Goal: Register for event/course

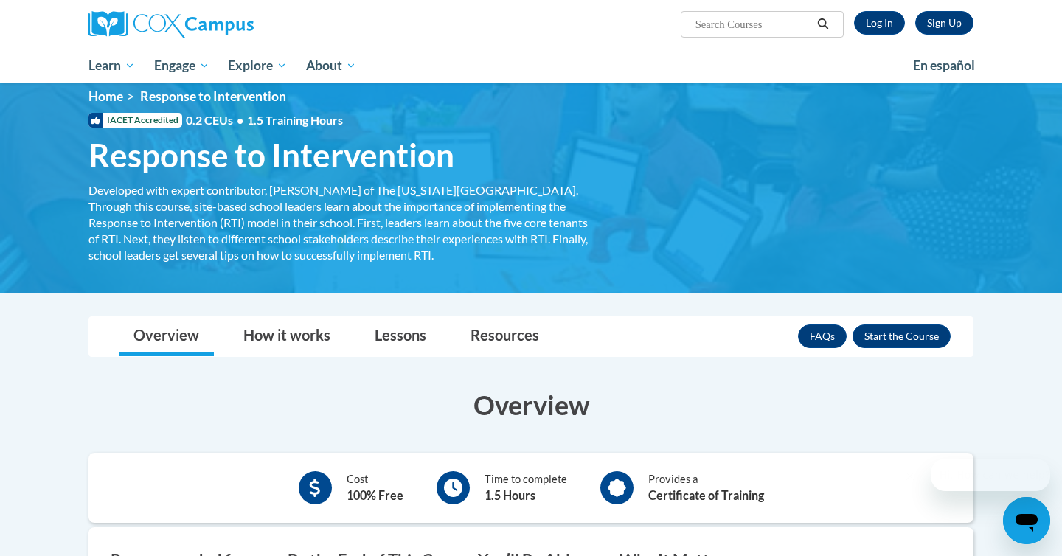
scroll to position [17, 0]
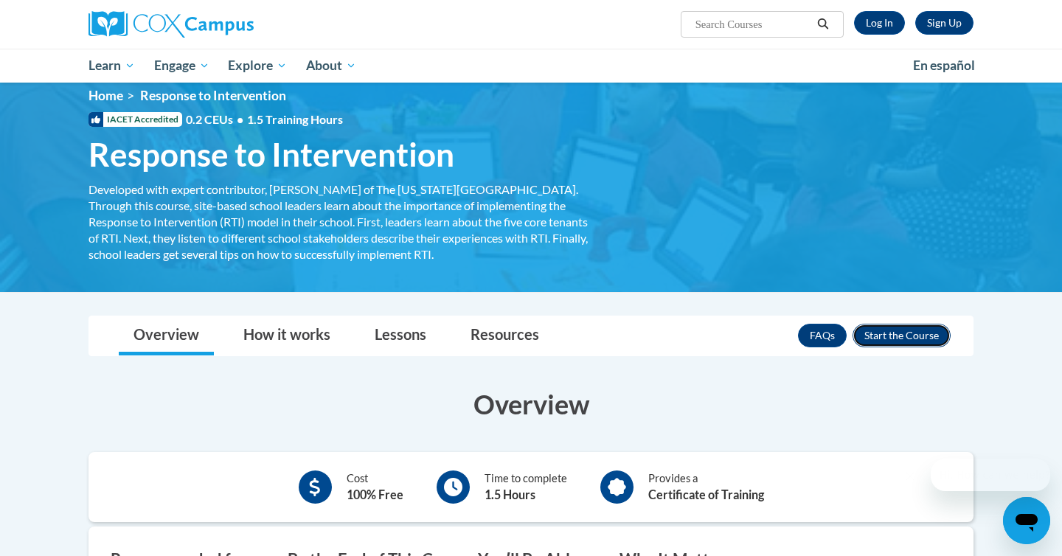
click at [884, 341] on button "Enroll" at bounding box center [901, 336] width 98 height 24
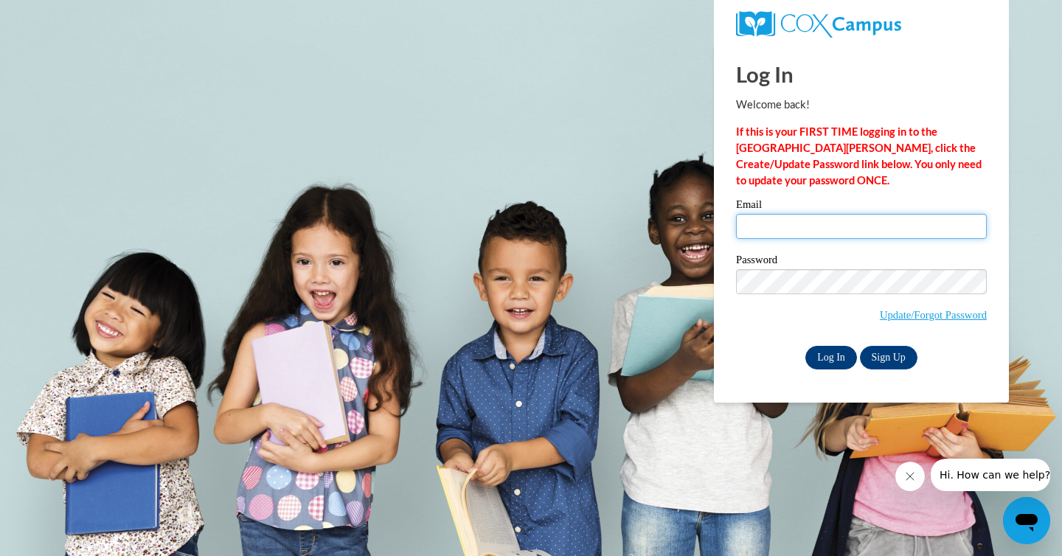
type input "[EMAIL_ADDRESS][DOMAIN_NAME]"
click at [838, 352] on input "Log In" at bounding box center [831, 358] width 52 height 24
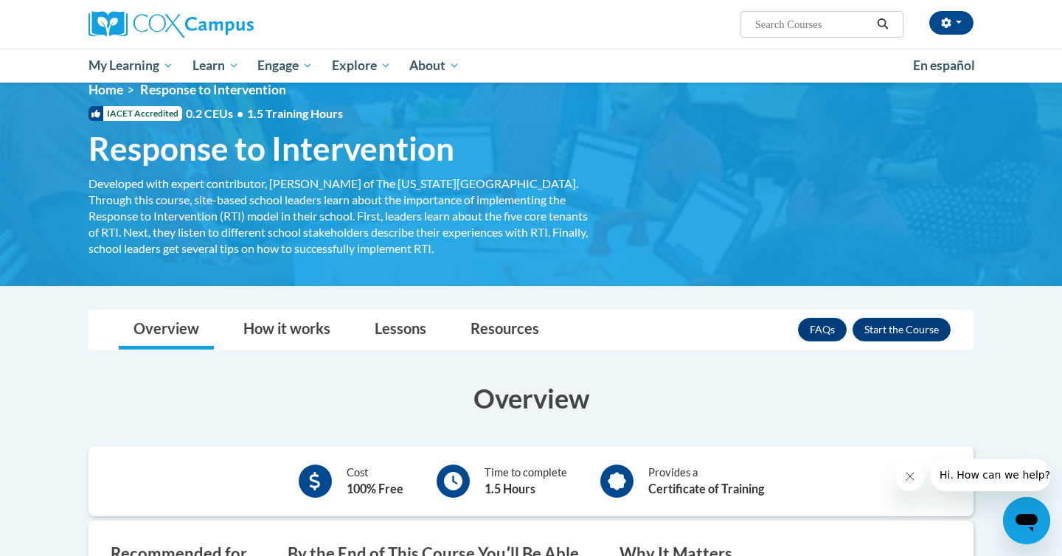
scroll to position [7, 0]
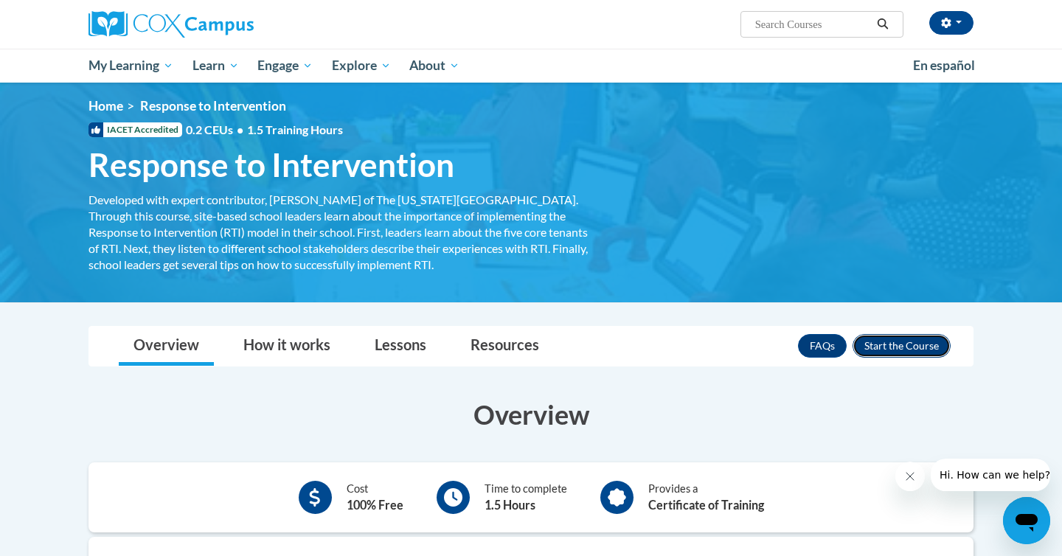
click at [894, 342] on button "Enroll" at bounding box center [901, 346] width 98 height 24
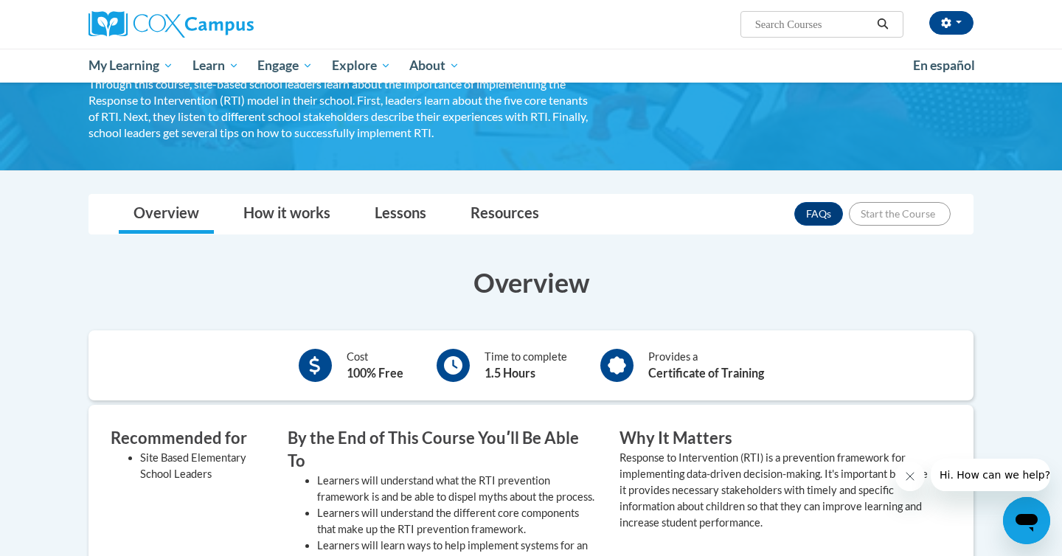
scroll to position [0, 0]
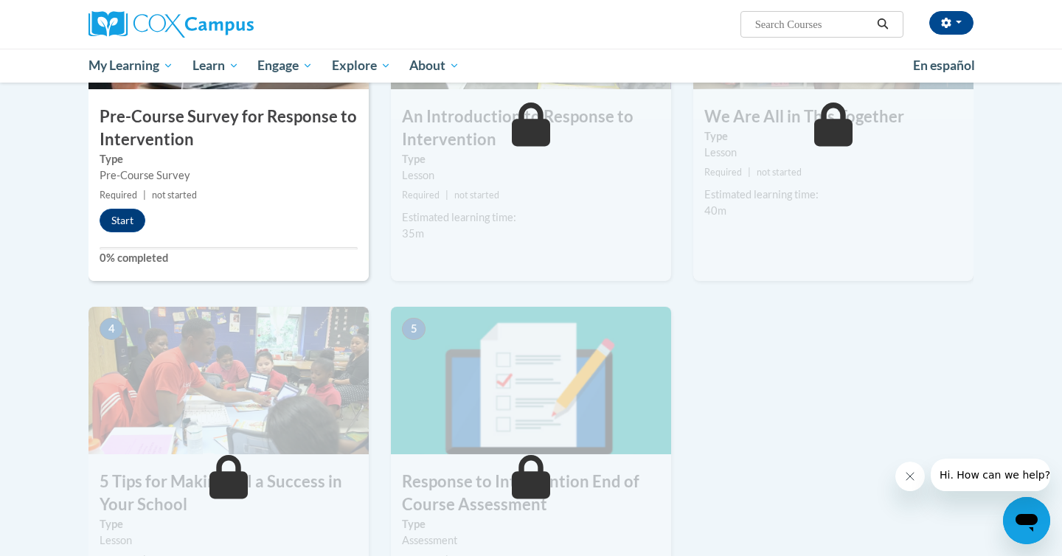
scroll to position [419, 0]
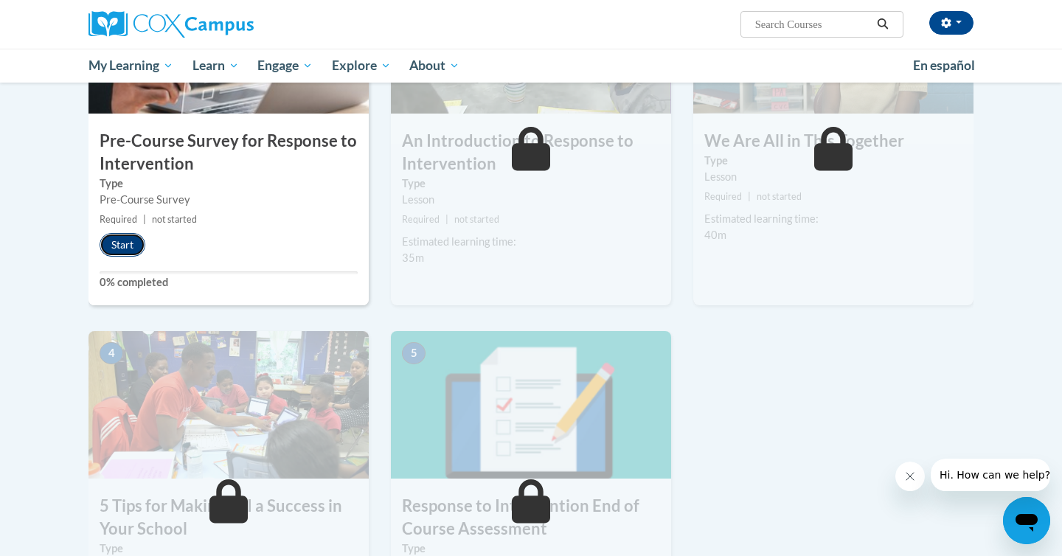
click at [131, 243] on button "Start" at bounding box center [123, 245] width 46 height 24
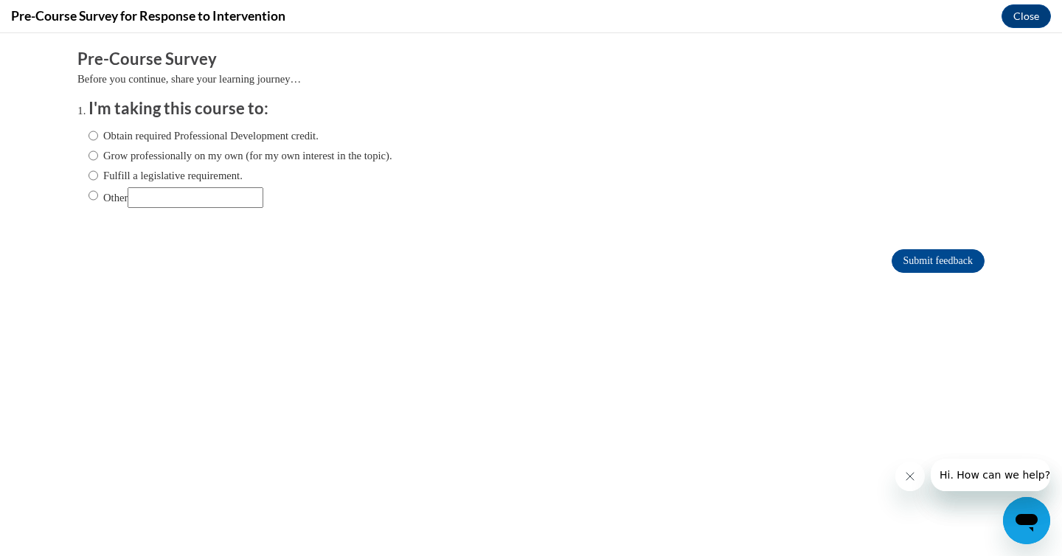
scroll to position [0, 0]
click at [170, 133] on label "Obtain required Professional Development credit." at bounding box center [203, 136] width 230 height 16
click at [98, 133] on input "Obtain required Professional Development credit." at bounding box center [93, 136] width 10 height 16
radio input "true"
click at [958, 260] on input "Submit feedback" at bounding box center [937, 261] width 93 height 24
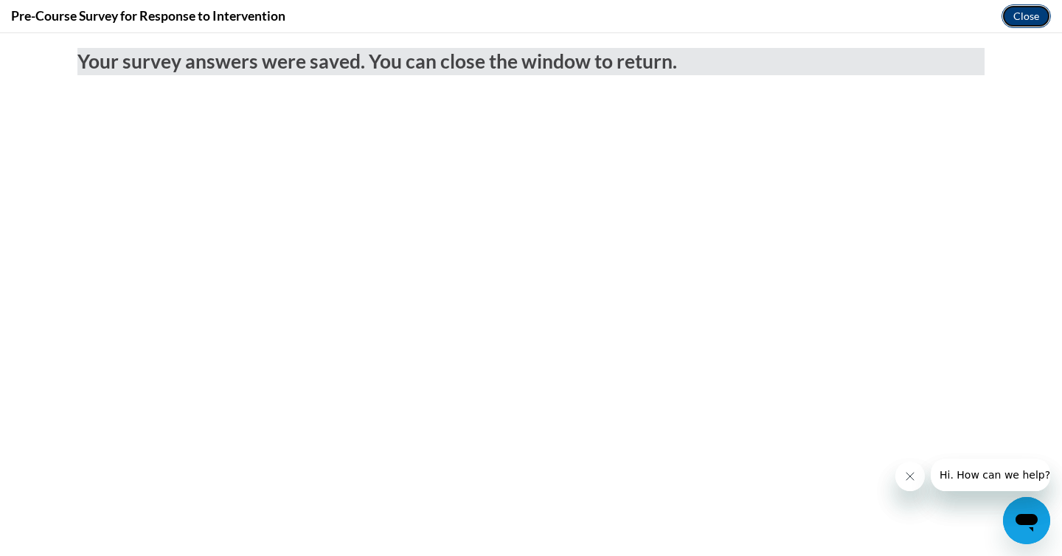
click at [1041, 15] on button "Close" at bounding box center [1025, 16] width 49 height 24
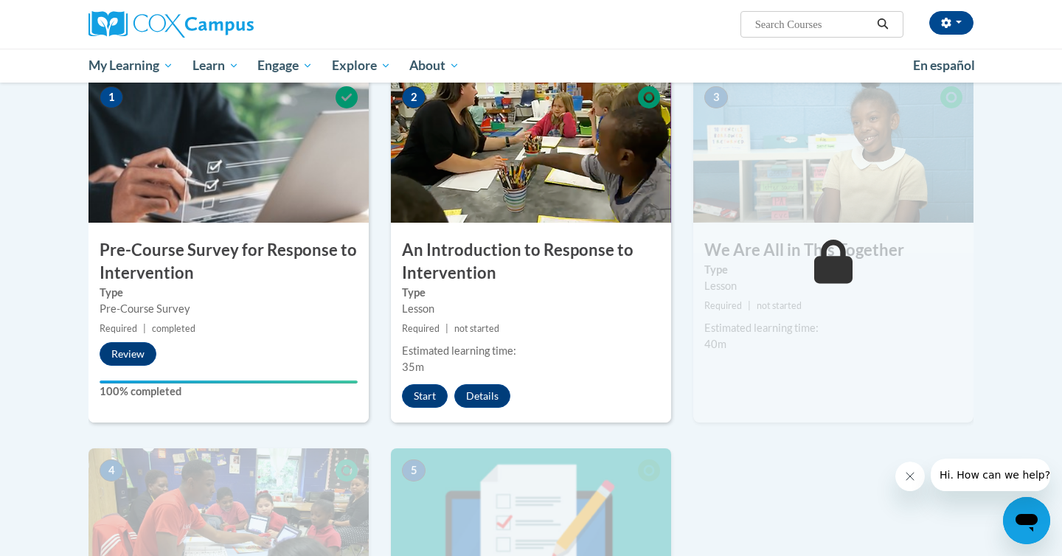
scroll to position [313, 0]
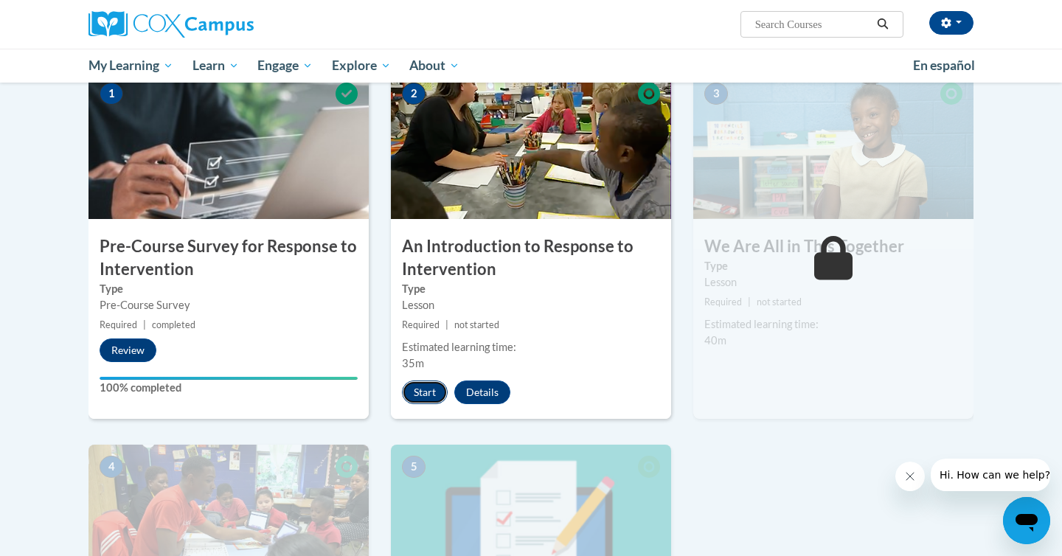
click at [433, 389] on button "Start" at bounding box center [425, 392] width 46 height 24
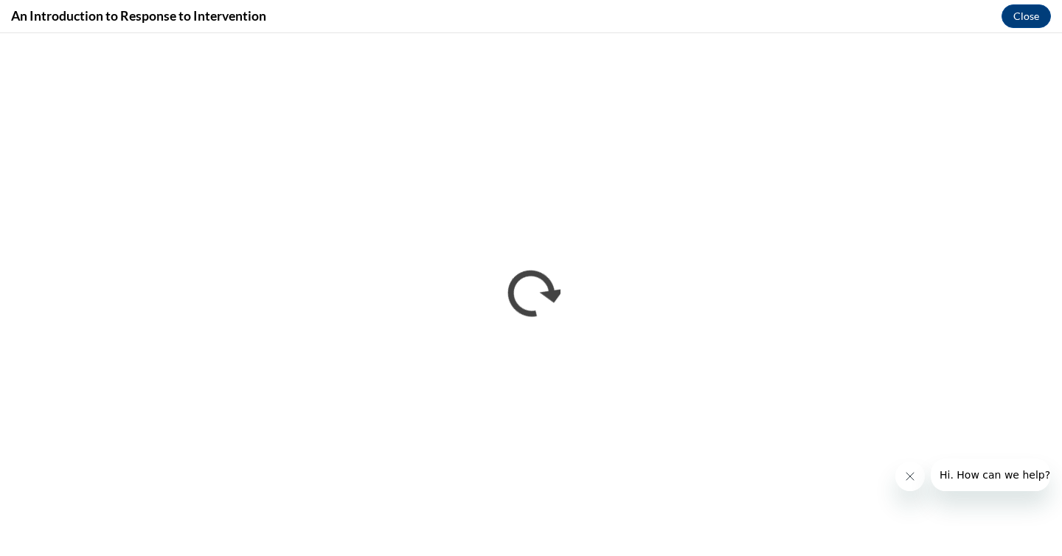
scroll to position [0, 0]
click at [912, 472] on icon "Close message from company" at bounding box center [910, 476] width 12 height 12
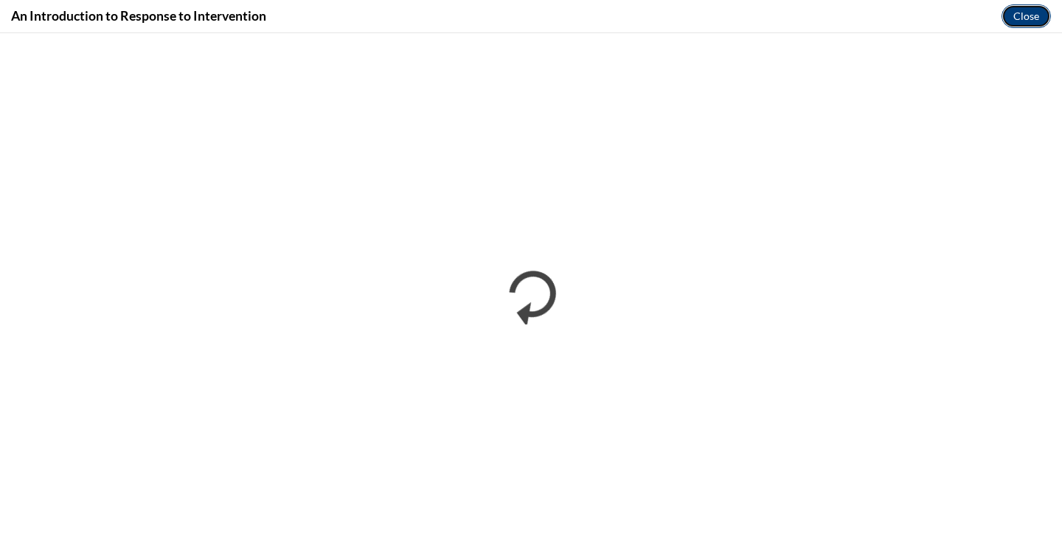
click at [1018, 11] on button "Close" at bounding box center [1025, 16] width 49 height 24
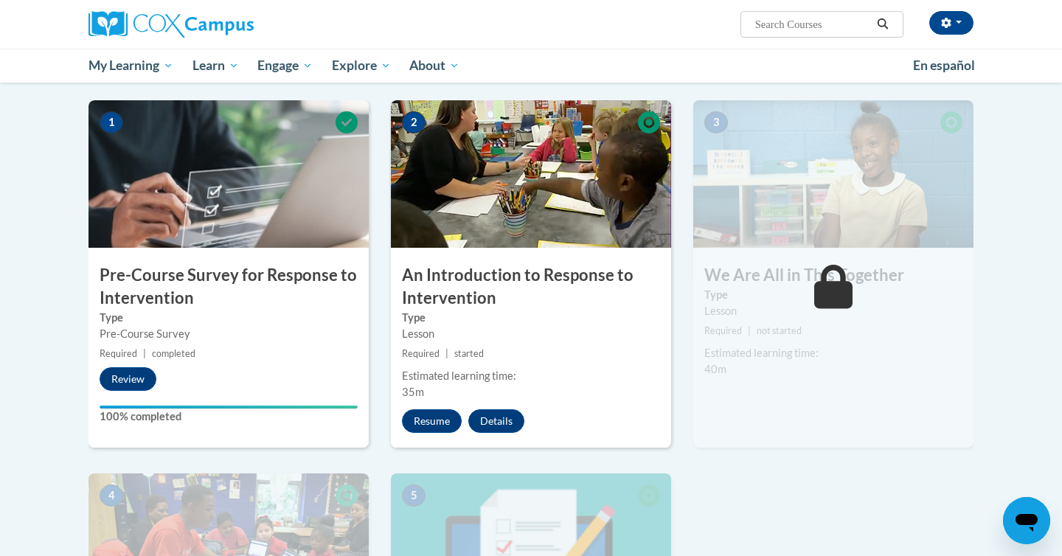
scroll to position [290, 0]
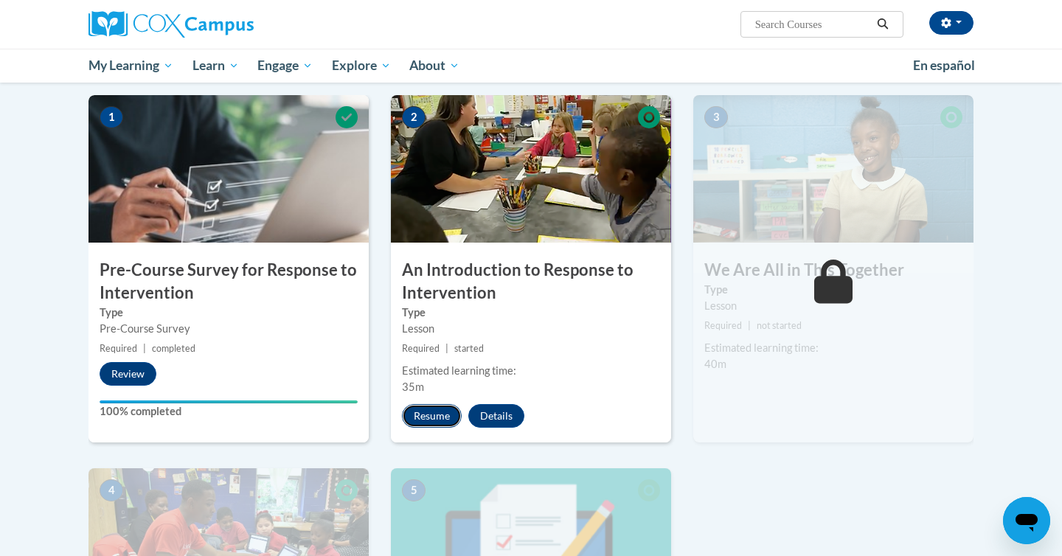
click at [431, 420] on button "Resume" at bounding box center [432, 416] width 60 height 24
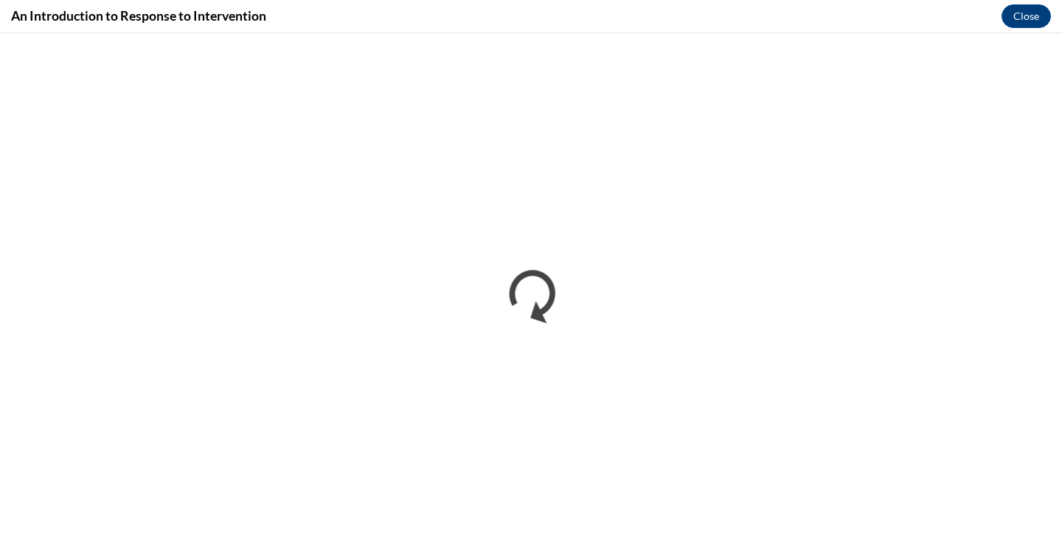
scroll to position [0, 0]
